Goal: Information Seeking & Learning: Learn about a topic

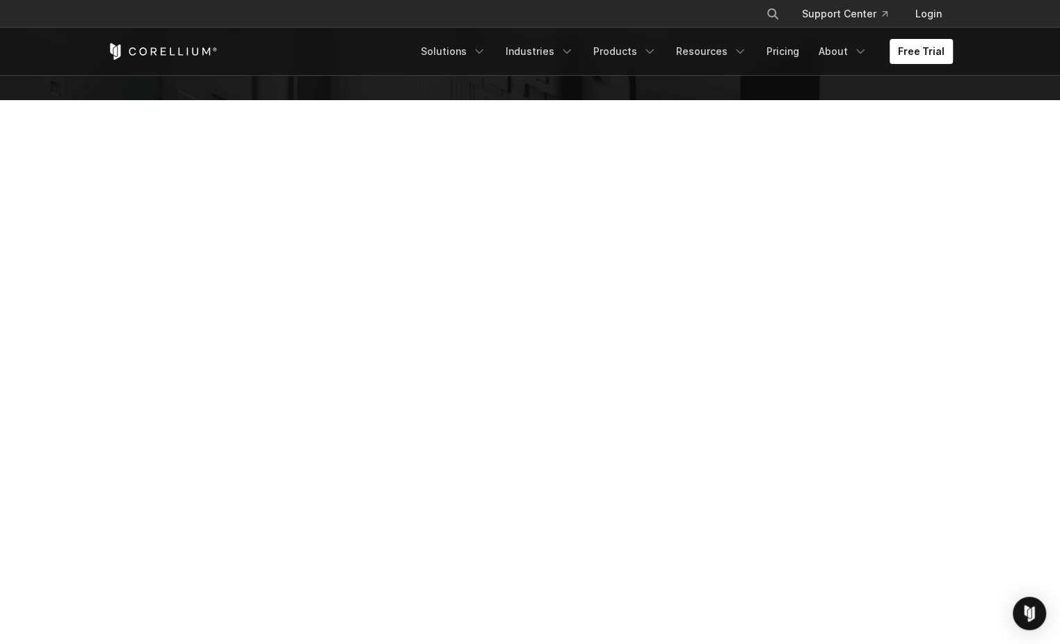
scroll to position [278, 0]
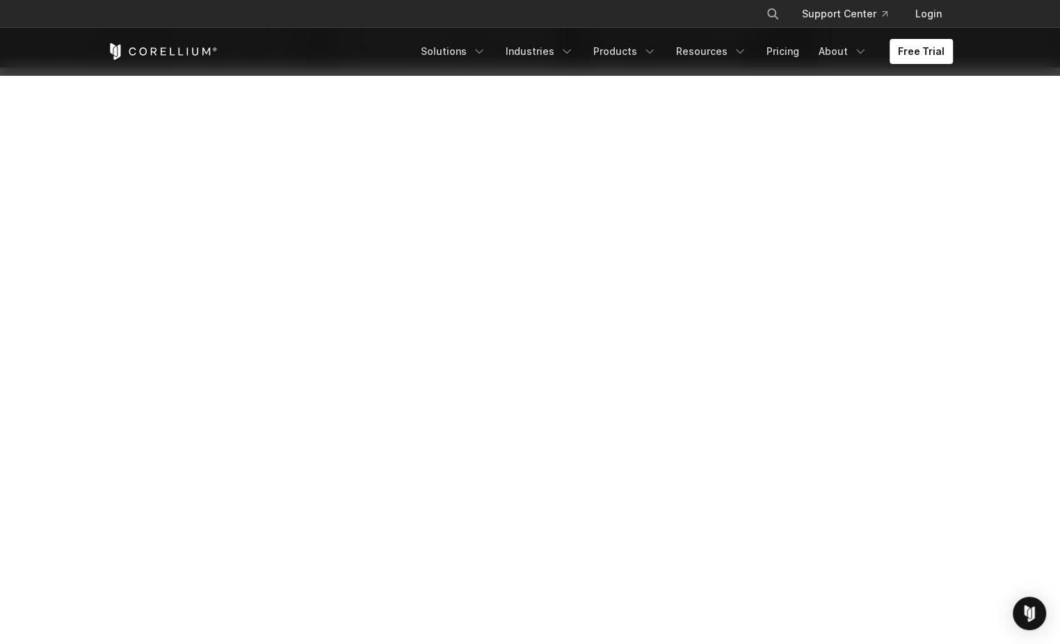
click at [899, 340] on section at bounding box center [530, 344] width 1060 height 554
click at [899, 451] on section at bounding box center [530, 344] width 1060 height 554
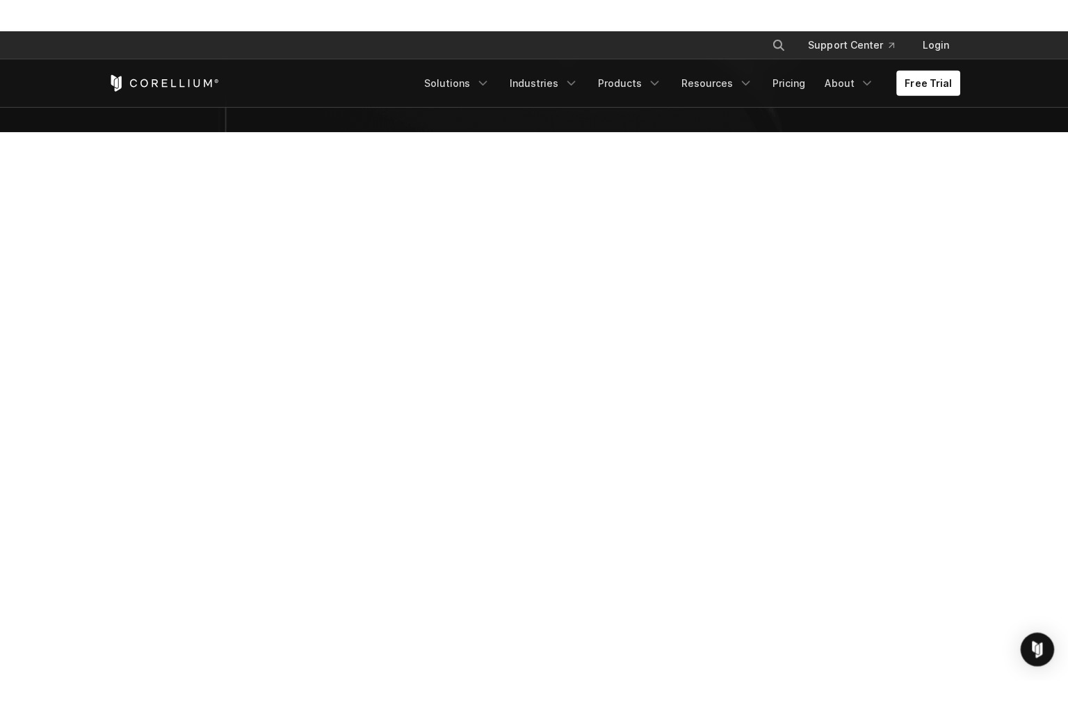
scroll to position [227, 0]
